Goal: Information Seeking & Learning: Learn about a topic

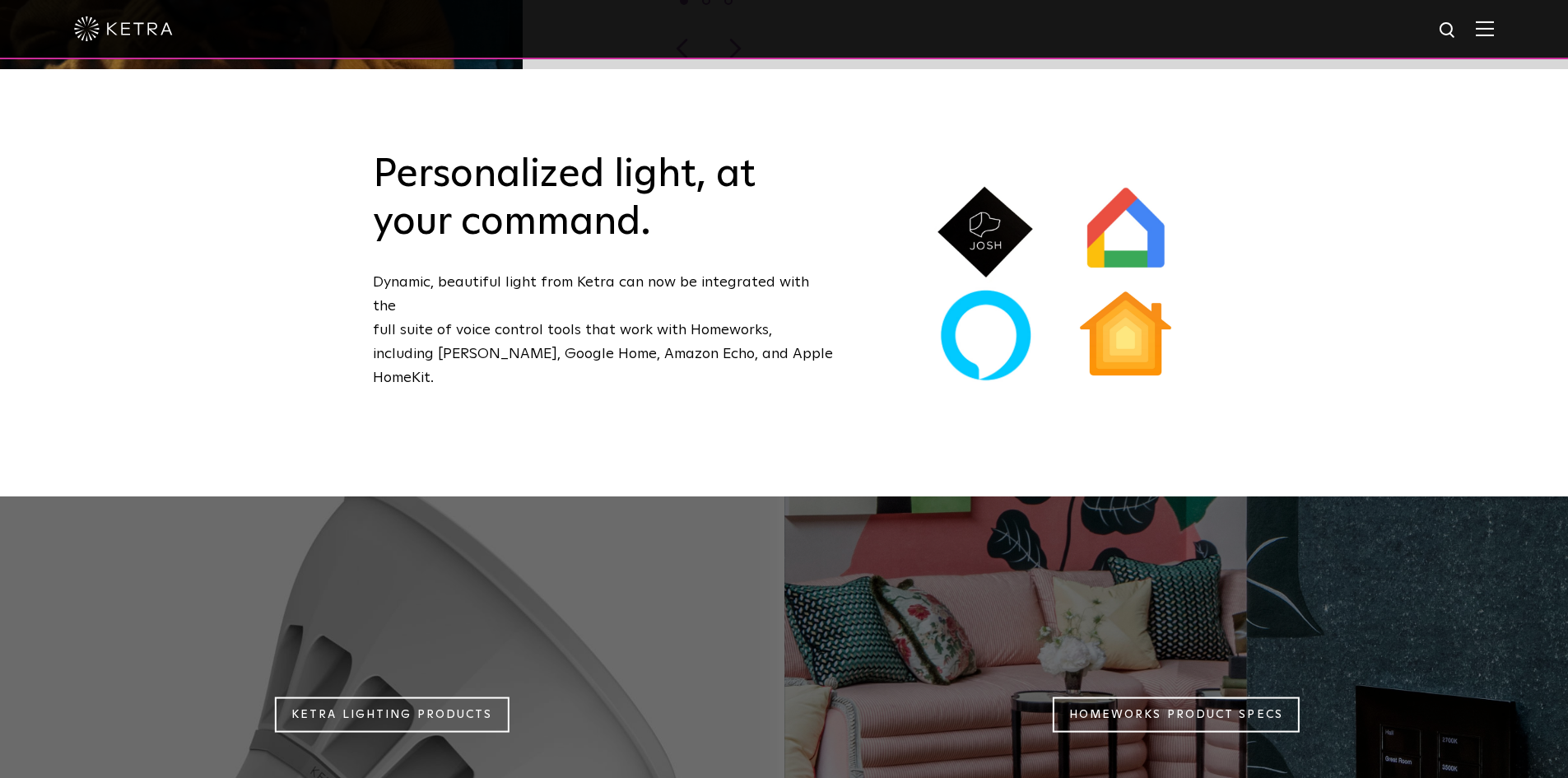
scroll to position [1564, 0]
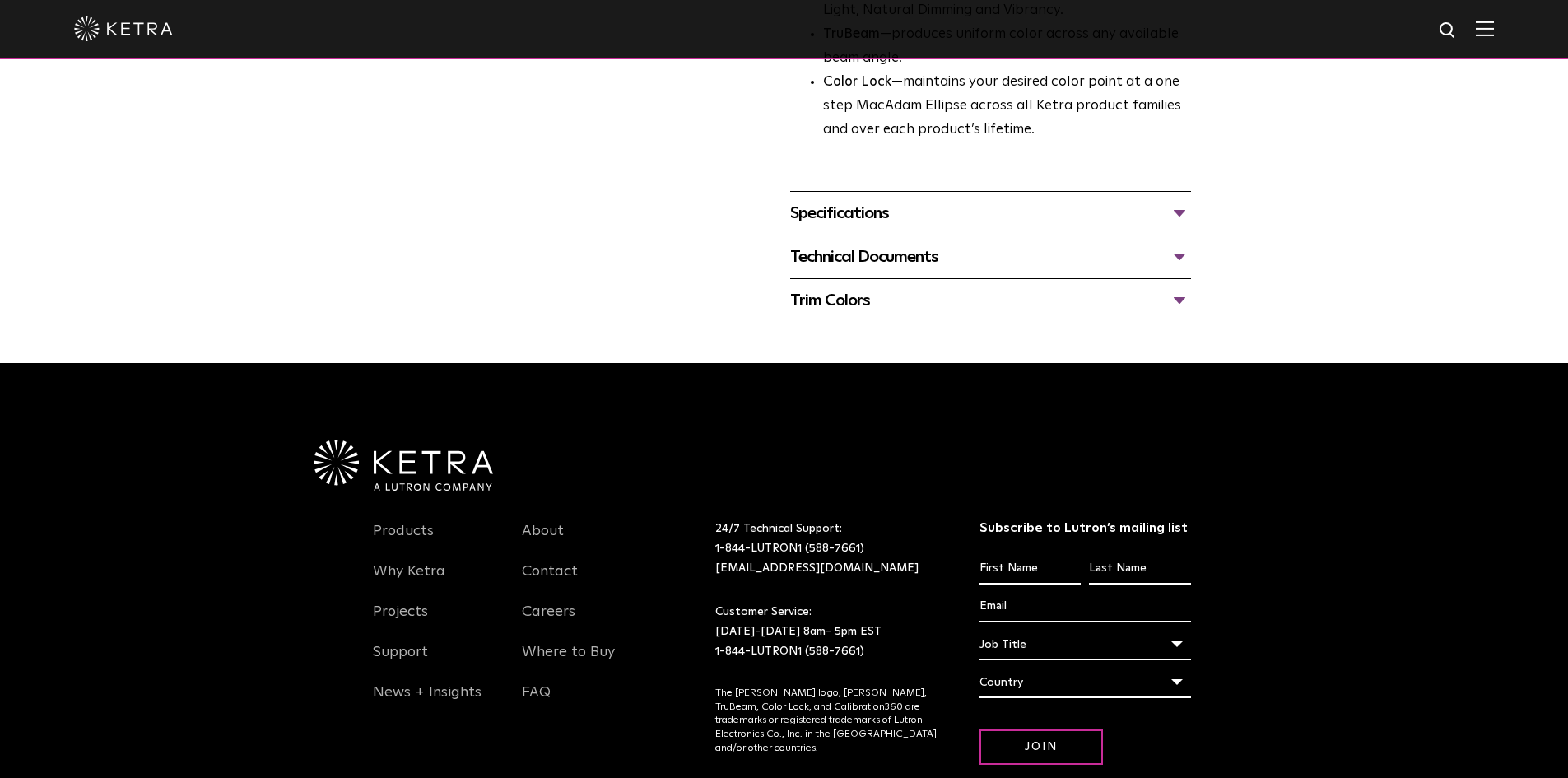
scroll to position [727, 0]
